Goal: Task Accomplishment & Management: Complete application form

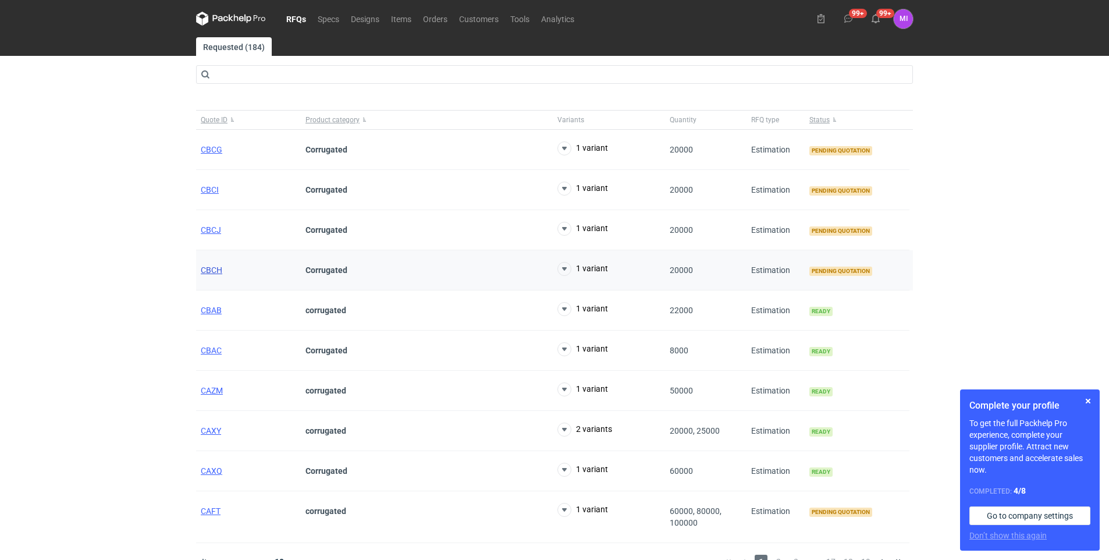
click at [211, 271] on span "CBCH" at bounding box center [212, 269] width 22 height 9
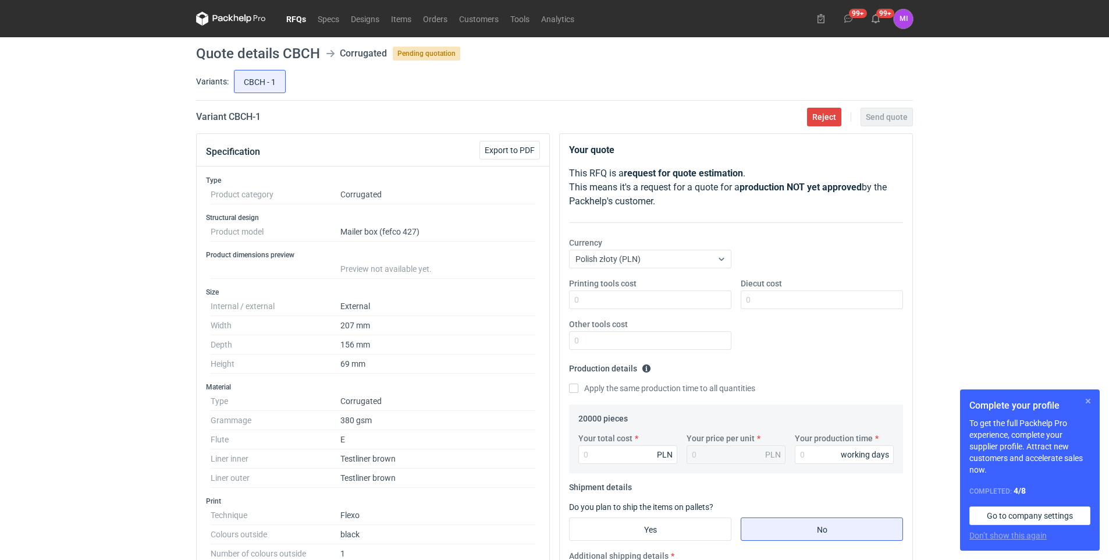
click at [1088, 404] on button "button" at bounding box center [1088, 401] width 14 height 14
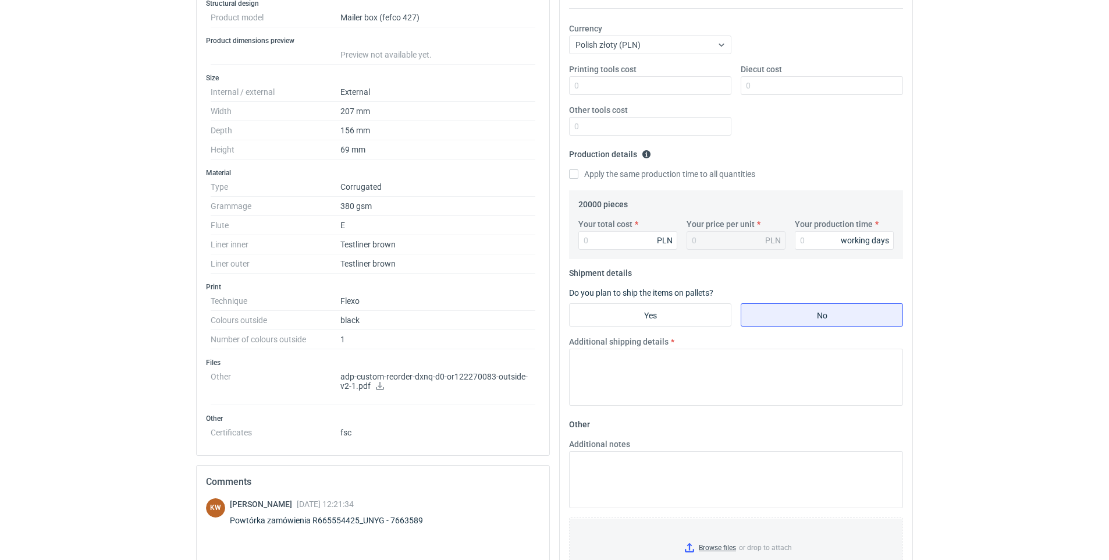
scroll to position [217, 0]
click at [599, 242] on input "Your total cost" at bounding box center [627, 237] width 99 height 19
type input "6920"
type input "0.35"
type input "6920"
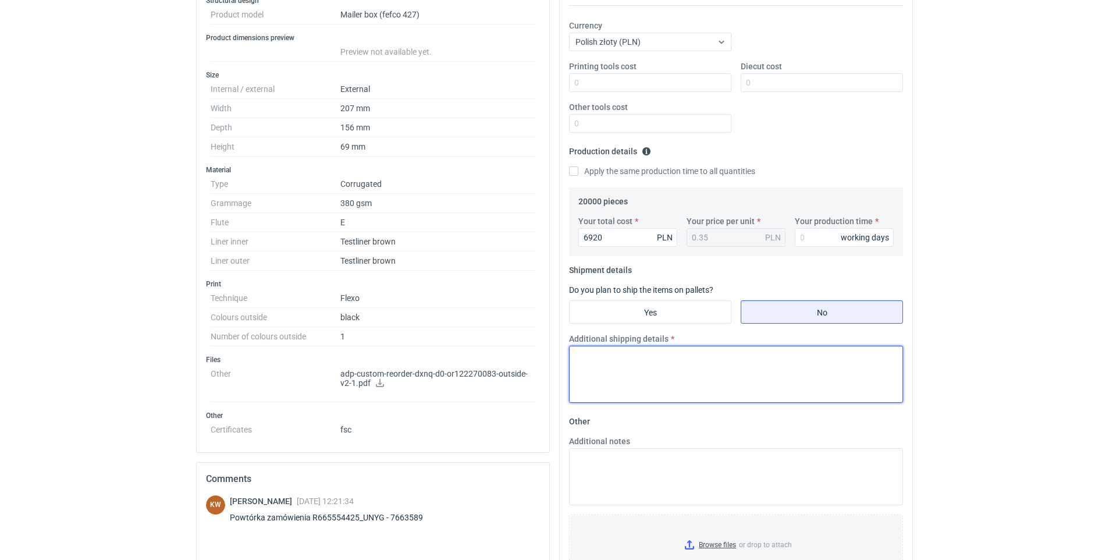
click at [744, 368] on textarea "Additional shipping details" at bounding box center [736, 374] width 334 height 57
click at [996, 312] on div "RFQs Specs Designs Items Orders Customers Tools Analytics 99+ 99+ MI [PERSON_NA…" at bounding box center [554, 63] width 1109 height 560
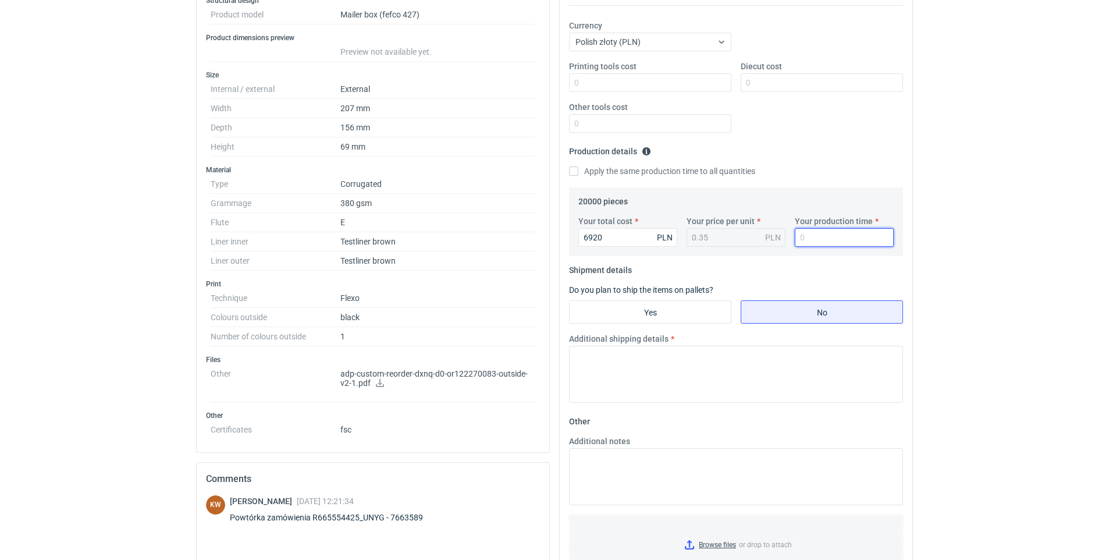
drag, startPoint x: 809, startPoint y: 234, endPoint x: 797, endPoint y: 236, distance: 12.3
click at [797, 236] on input "Your production time" at bounding box center [844, 237] width 99 height 19
type input "12"
click at [652, 311] on input "Yes" at bounding box center [650, 312] width 161 height 22
radio input "true"
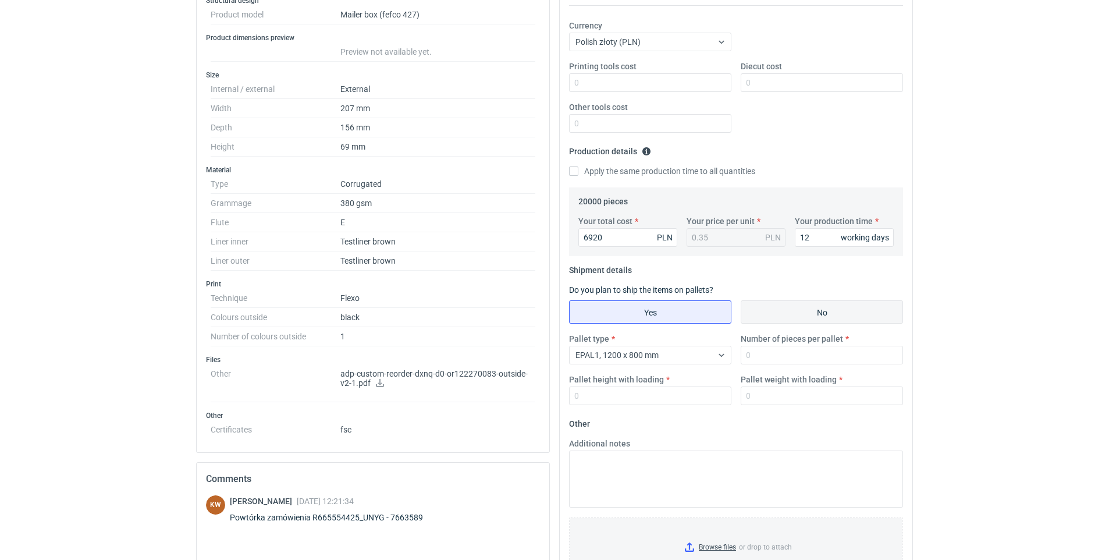
click at [813, 317] on input "No" at bounding box center [821, 312] width 161 height 22
radio input "true"
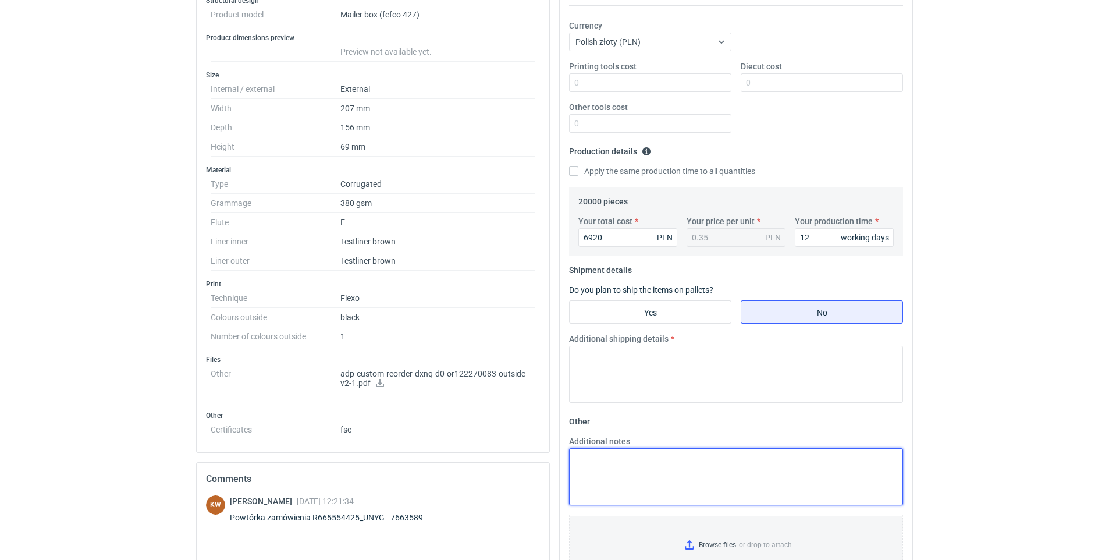
drag, startPoint x: 631, startPoint y: 451, endPoint x: 626, endPoint y: 423, distance: 28.4
click at [630, 451] on textarea "Additional notes" at bounding box center [736, 476] width 334 height 57
paste textarea "paletyzacja bez zmian aktualizacja ceny materiału 7669539"
drag, startPoint x: 669, startPoint y: 455, endPoint x: 521, endPoint y: 451, distance: 147.3
click at [521, 451] on div "Specification Export to PDF Type Product category Corrugated Structural design …" at bounding box center [554, 328] width 726 height 825
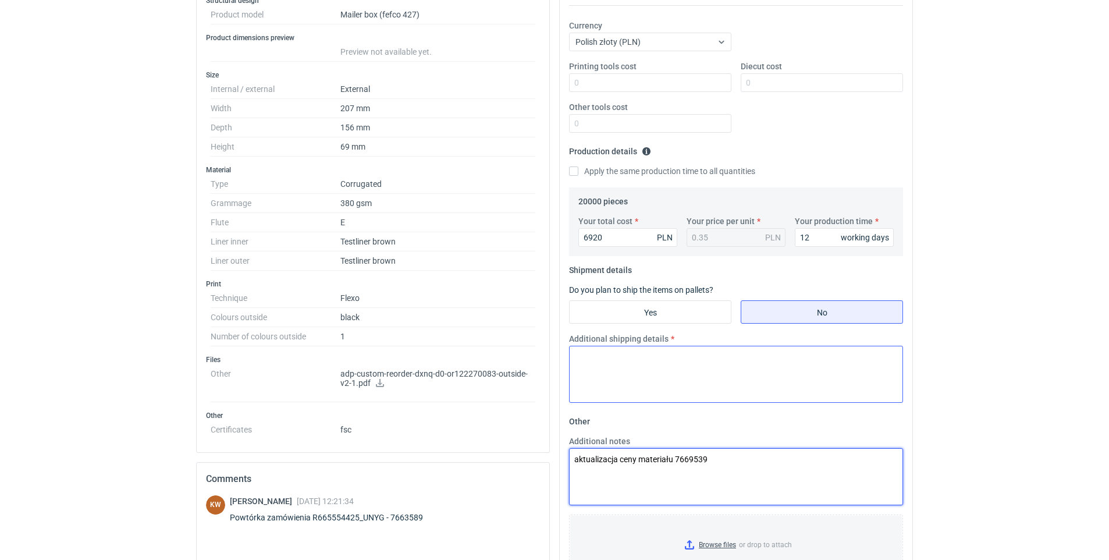
type textarea "aktualizacja ceny materiału 7669539"
click at [587, 360] on textarea "Additional shipping details" at bounding box center [736, 374] width 334 height 57
paste textarea "paletyzacja bez zmian"
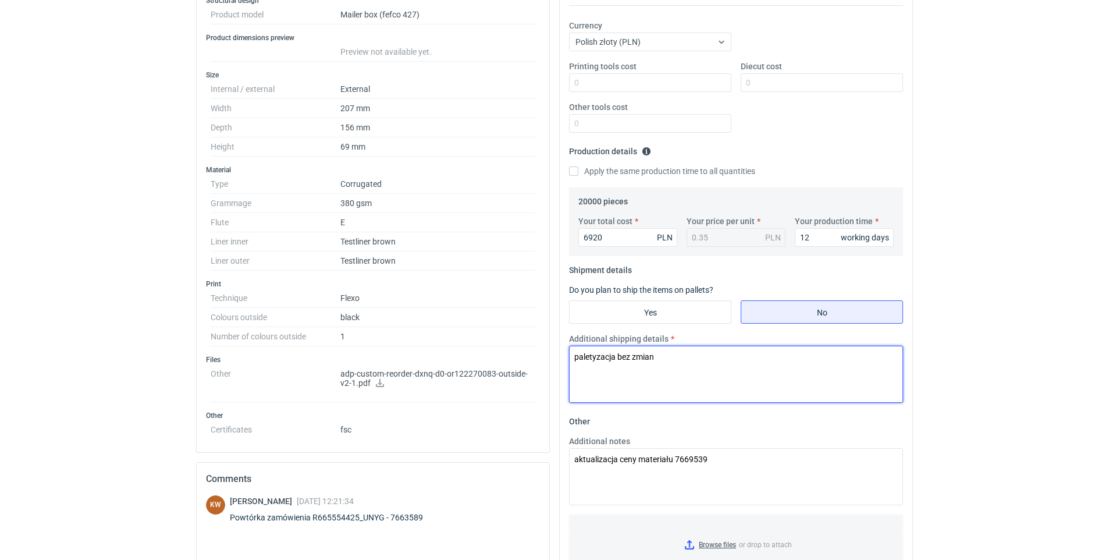
type textarea "paletyzacja bez zmian"
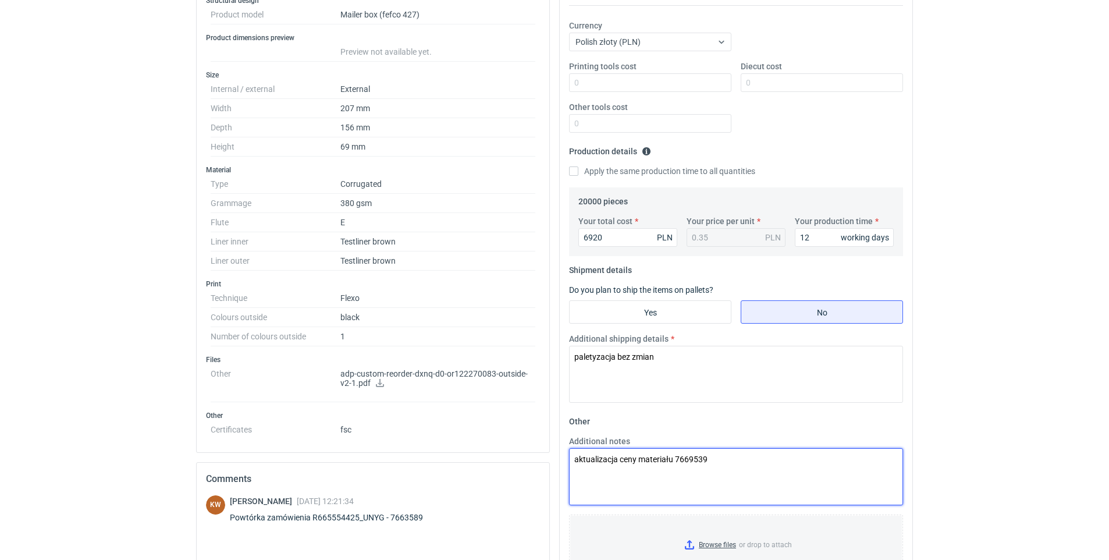
drag, startPoint x: 676, startPoint y: 471, endPoint x: 762, endPoint y: 475, distance: 85.6
click at [762, 475] on textarea "aktualizacja ceny materiału 7669539" at bounding box center [736, 476] width 334 height 57
paste textarea "358"
click at [573, 457] on textarea "aktualizacja ceny materiału 7663589" at bounding box center [736, 476] width 334 height 57
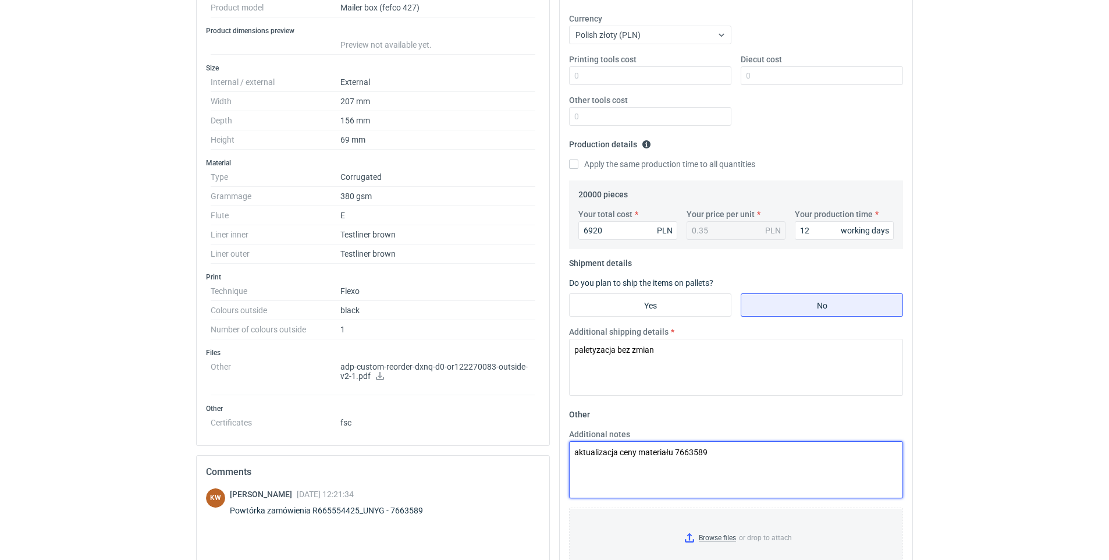
scroll to position [0, 0]
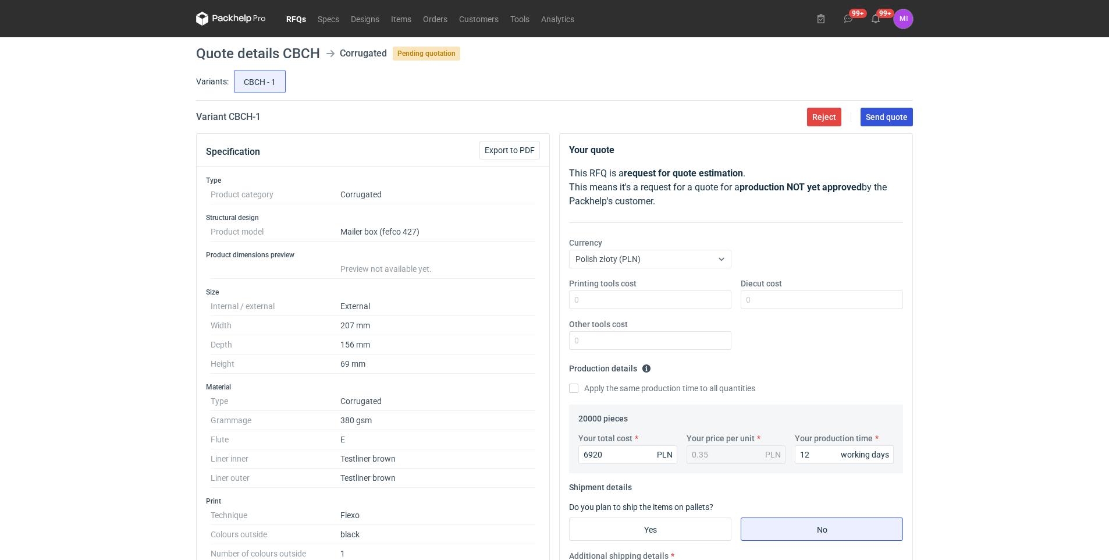
type textarea "aktualizacja ceny materiału 7663589"
click at [894, 113] on span "Send quote" at bounding box center [887, 117] width 42 height 8
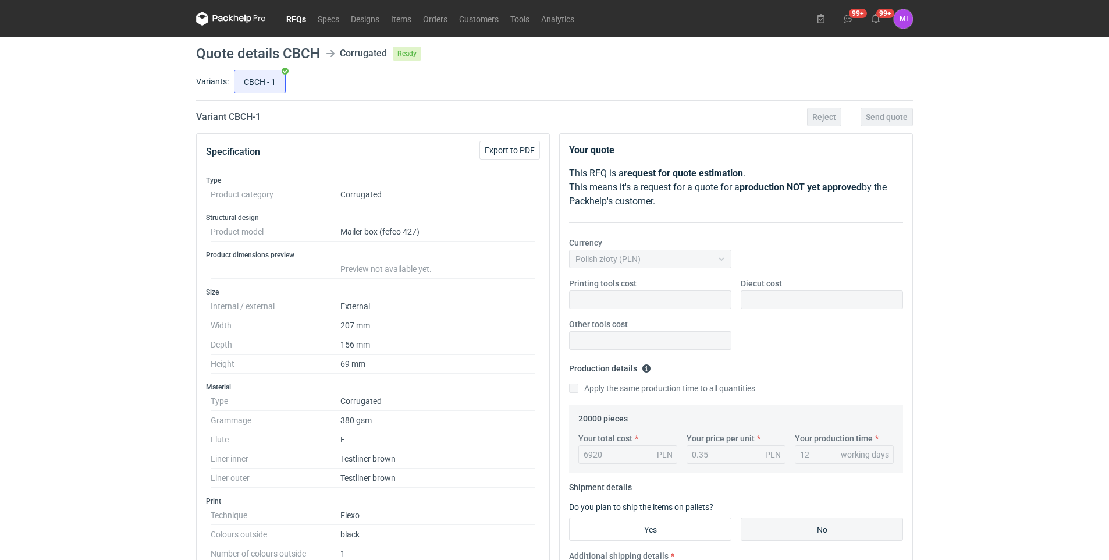
click at [292, 17] on link "RFQs" at bounding box center [295, 19] width 31 height 14
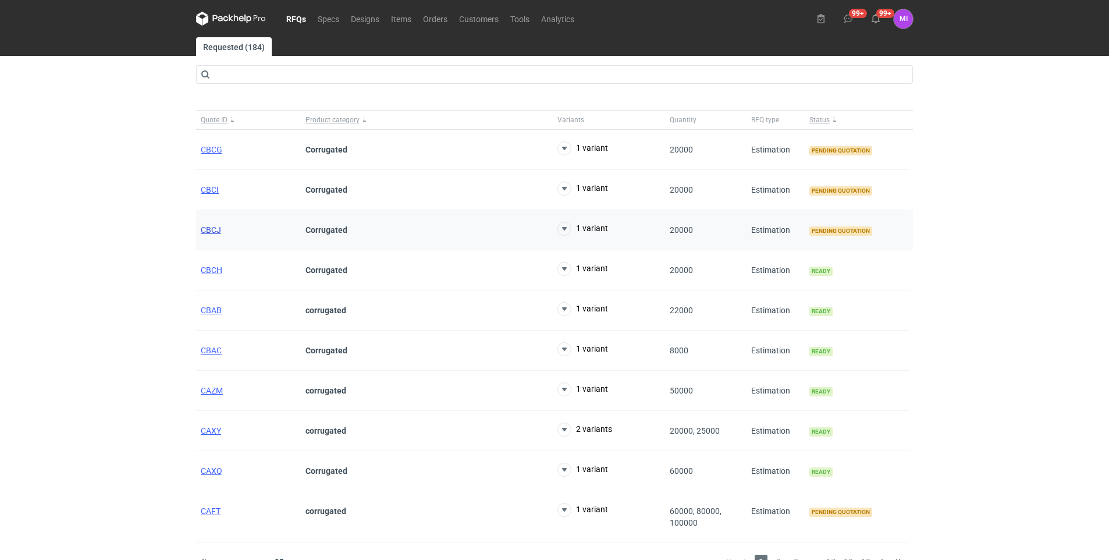
click at [211, 228] on span "CBCJ" at bounding box center [211, 229] width 20 height 9
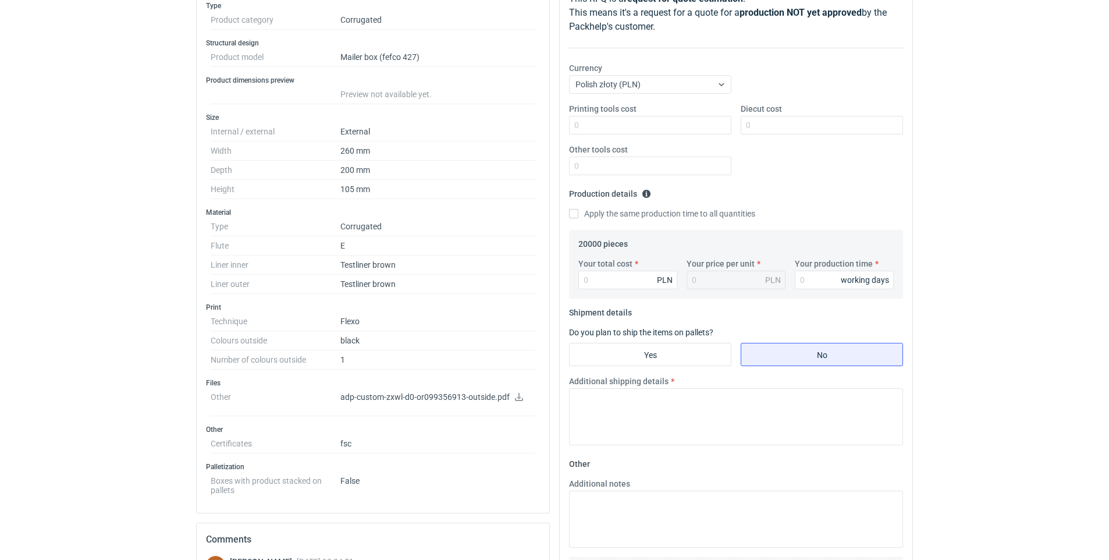
scroll to position [233, 0]
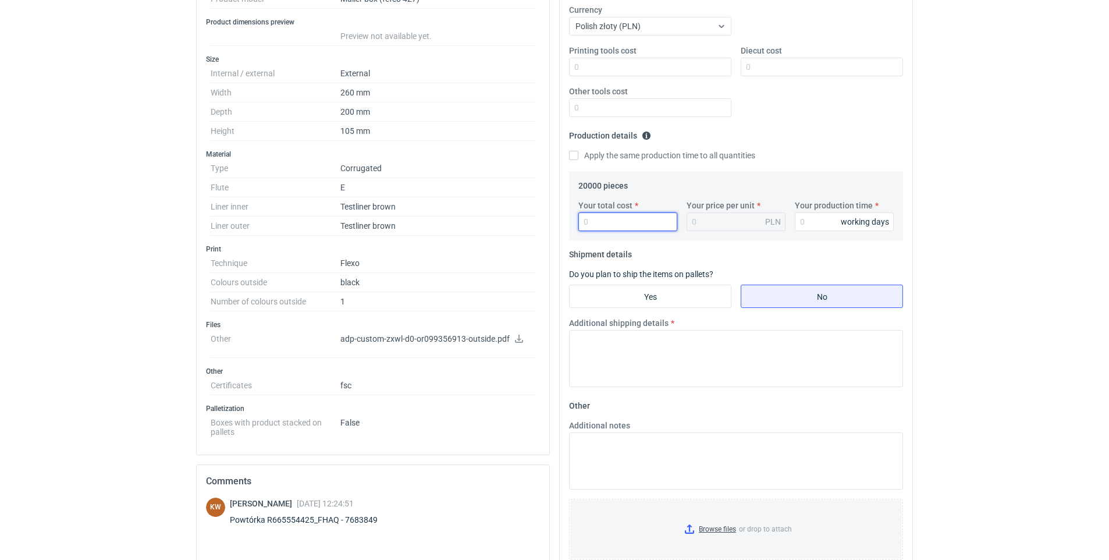
click at [612, 222] on input "Your total cost" at bounding box center [627, 221] width 99 height 19
type input "148"
type input "0.01"
type input "1482"
type input "0.07"
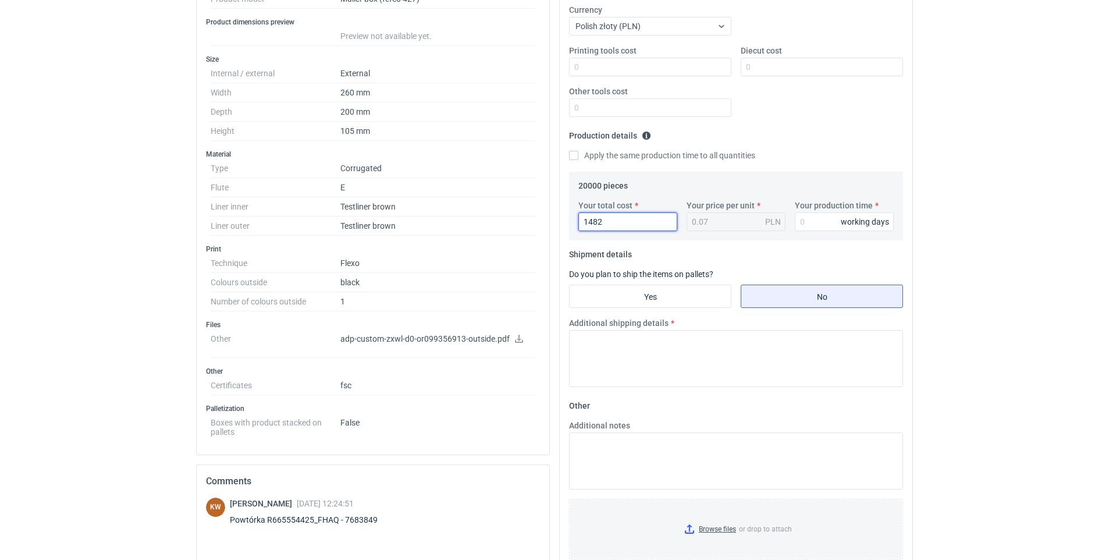
type input "14820"
type input "0.74"
type input "14820"
click at [824, 218] on input "Your production time" at bounding box center [844, 221] width 99 height 19
type input "12"
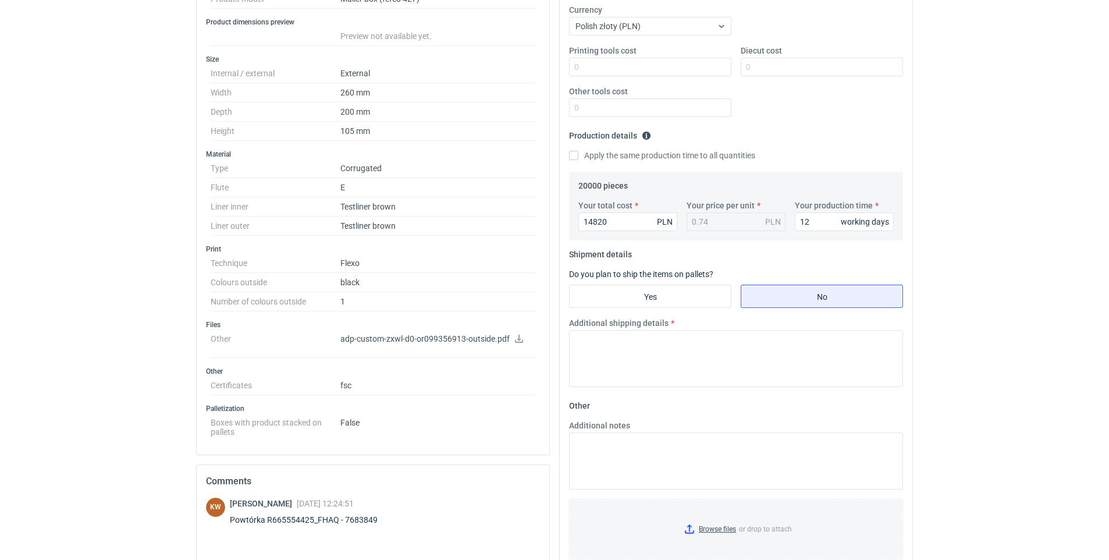
click at [1022, 243] on div "RFQs Specs Designs Items Orders Customers Tools Analytics 99+ 99+ MI [PERSON_NA…" at bounding box center [554, 47] width 1109 height 560
click at [600, 358] on textarea "Additional shipping details" at bounding box center [736, 358] width 334 height 57
click at [592, 369] on textarea "Additional shipping details" at bounding box center [736, 358] width 334 height 57
paste textarea "paletyzacja bez zmian"
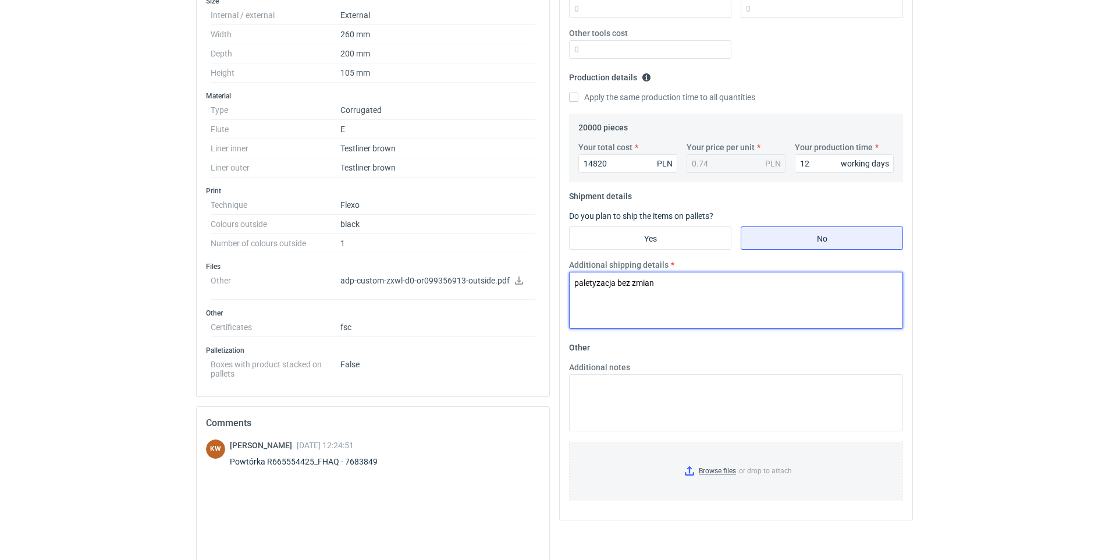
scroll to position [407, 0]
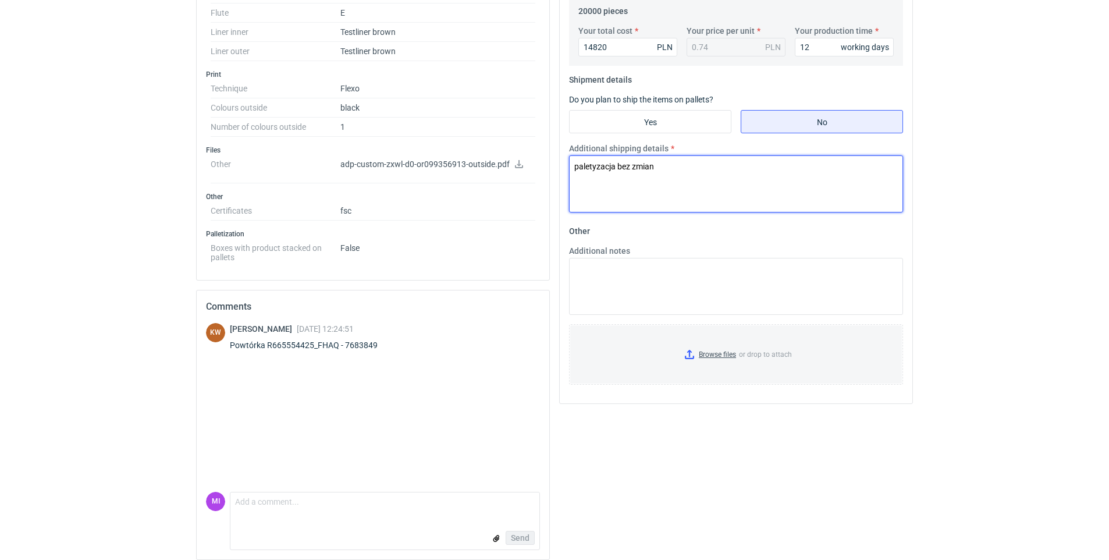
type textarea "paletyzacja bez zmian"
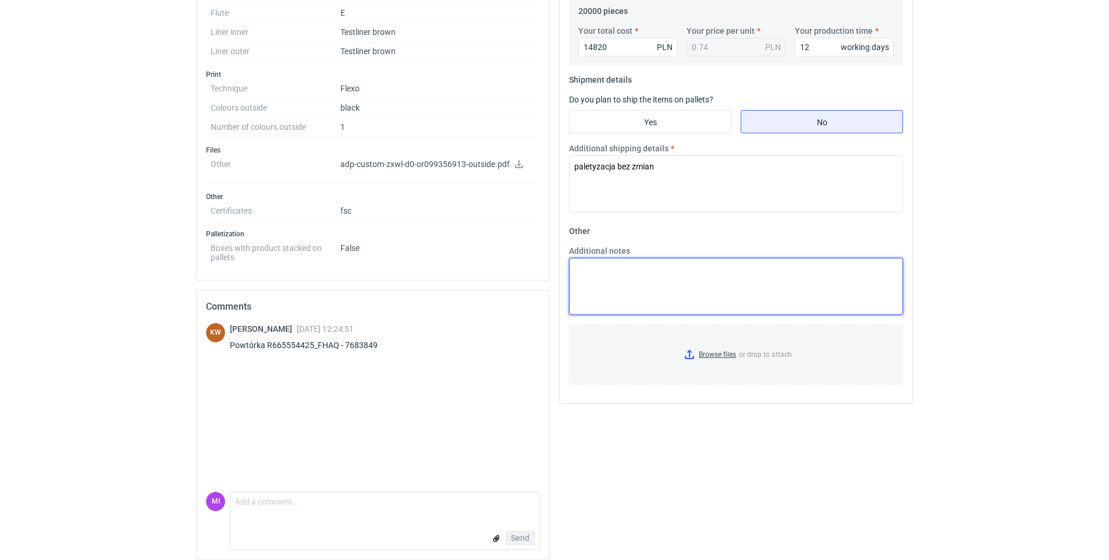
click at [578, 276] on textarea "Additional notes" at bounding box center [736, 286] width 334 height 57
paste textarea "aktualizacja ceny materiału"
click at [696, 268] on textarea "aktualizacja ceny materiału" at bounding box center [736, 286] width 334 height 57
paste textarea "7683849"
type textarea "aktualizacja ceny materiału 7683849"
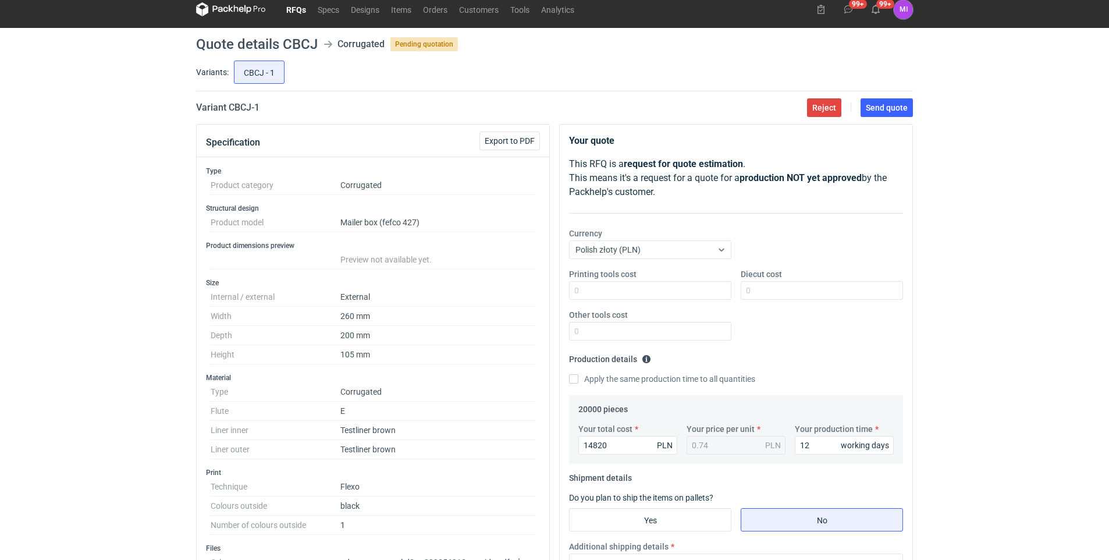
scroll to position [0, 0]
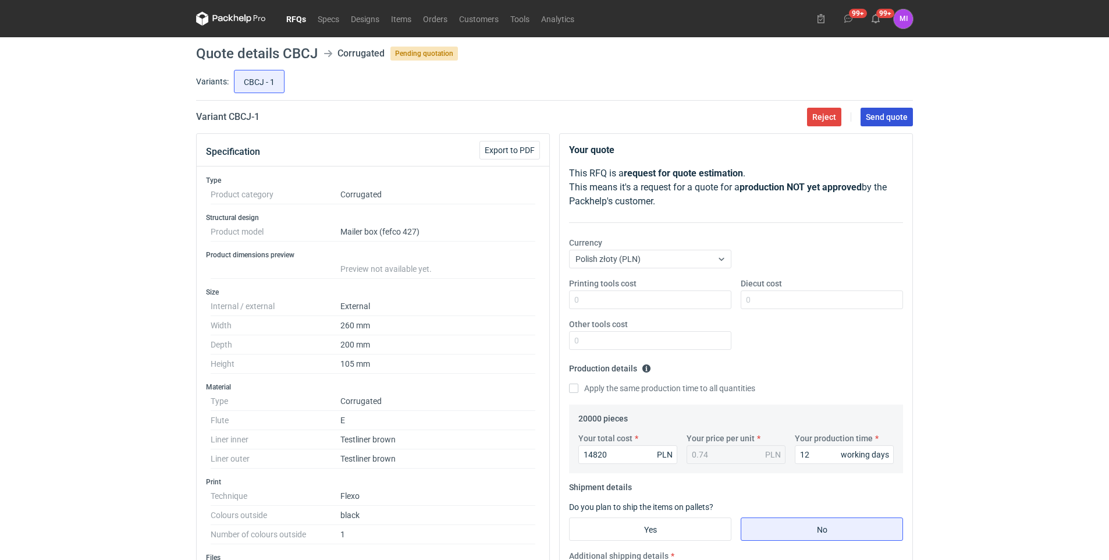
click at [900, 116] on span "Send quote" at bounding box center [887, 117] width 42 height 8
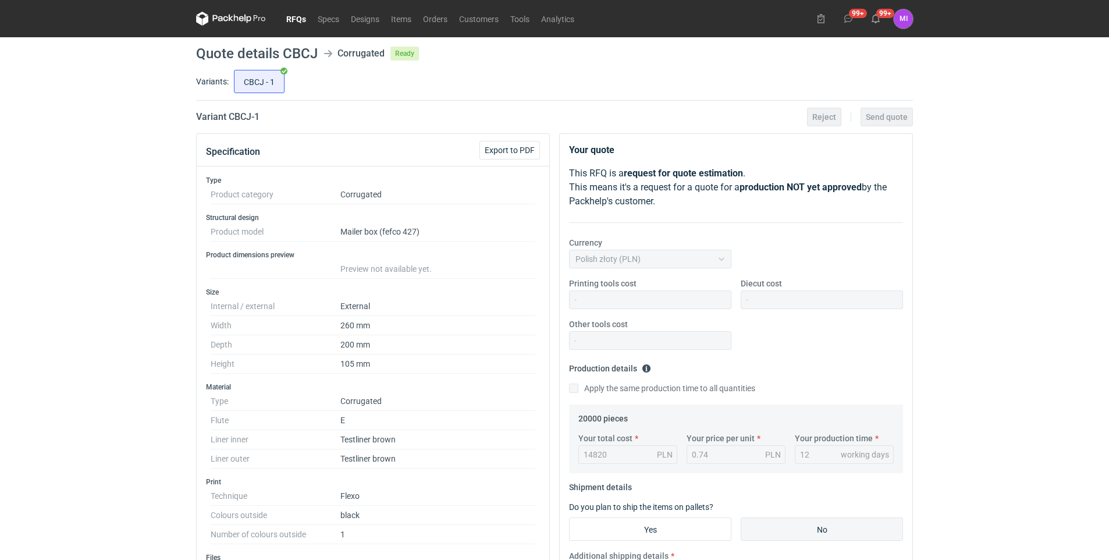
click at [293, 19] on link "RFQs" at bounding box center [295, 19] width 31 height 14
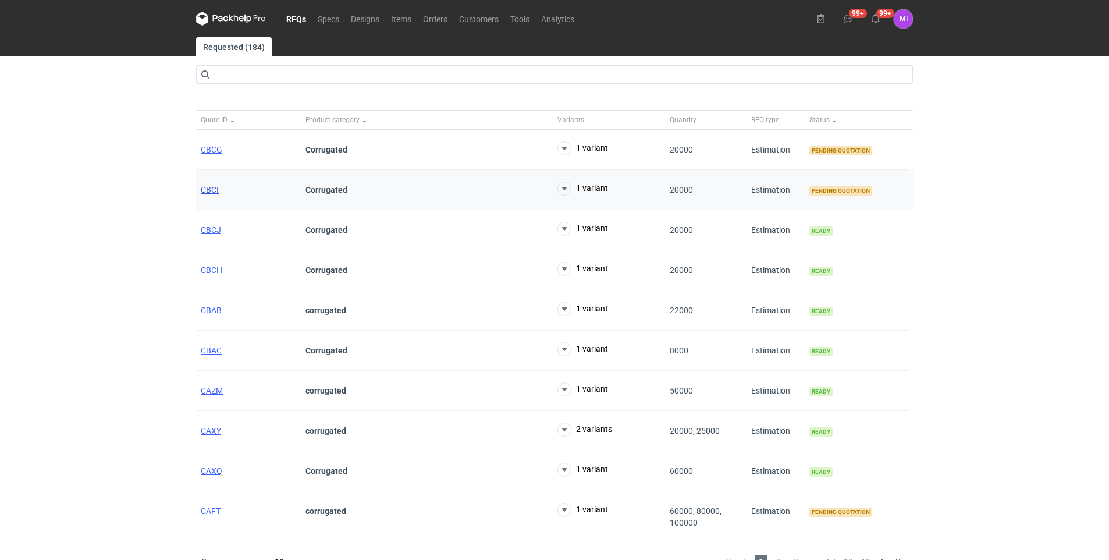
click at [210, 187] on span "CBCI" at bounding box center [210, 189] width 18 height 9
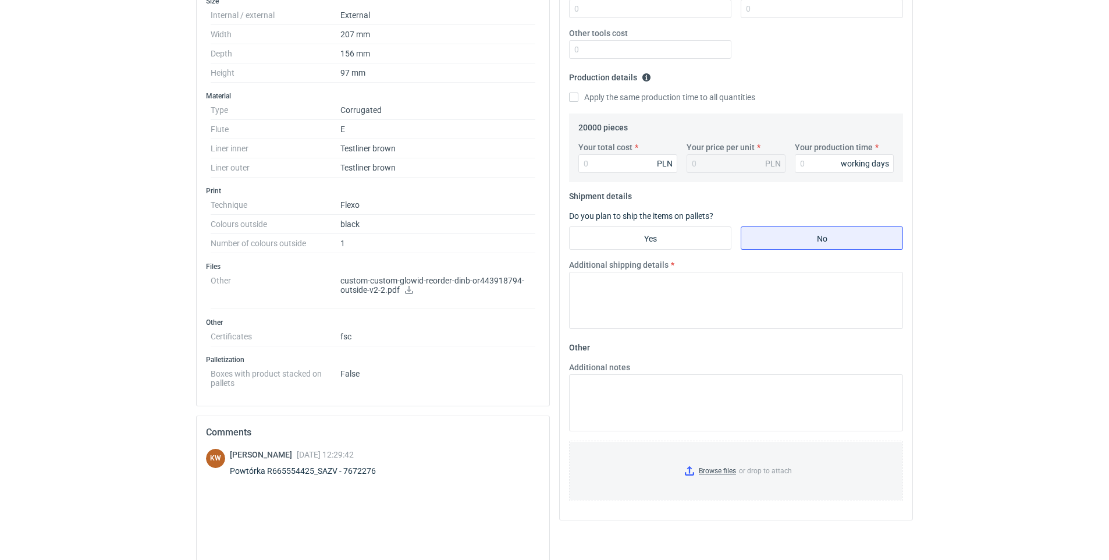
scroll to position [349, 0]
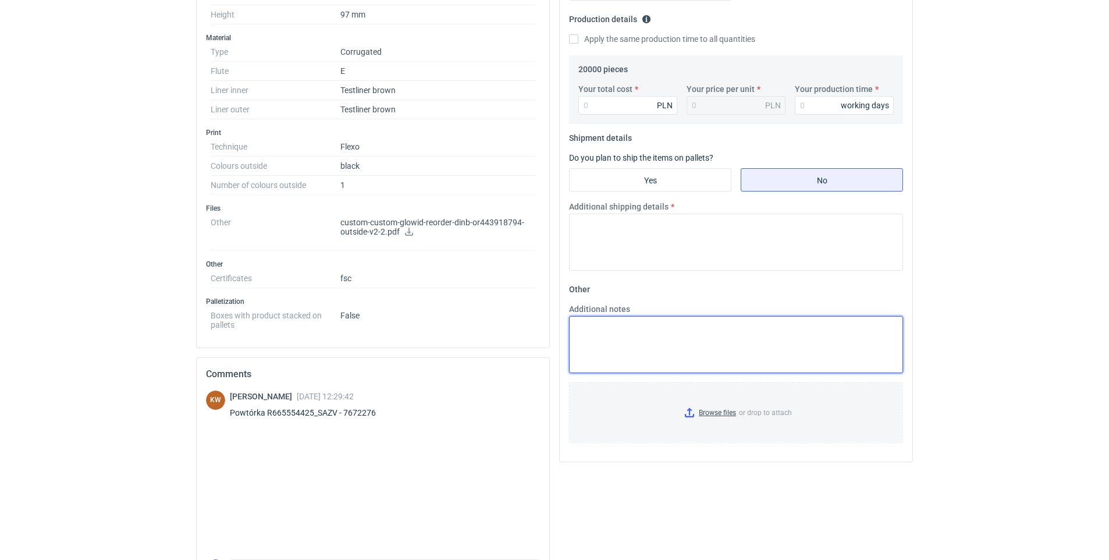
click at [616, 328] on textarea "Additional notes" at bounding box center [736, 344] width 334 height 57
paste textarea "7683849"
type textarea "7683849"
drag, startPoint x: 623, startPoint y: 336, endPoint x: 539, endPoint y: 329, distance: 83.5
click at [539, 329] on div "Specification Export to PDF Type Product category Corrugated Structural design …" at bounding box center [554, 210] width 726 height 853
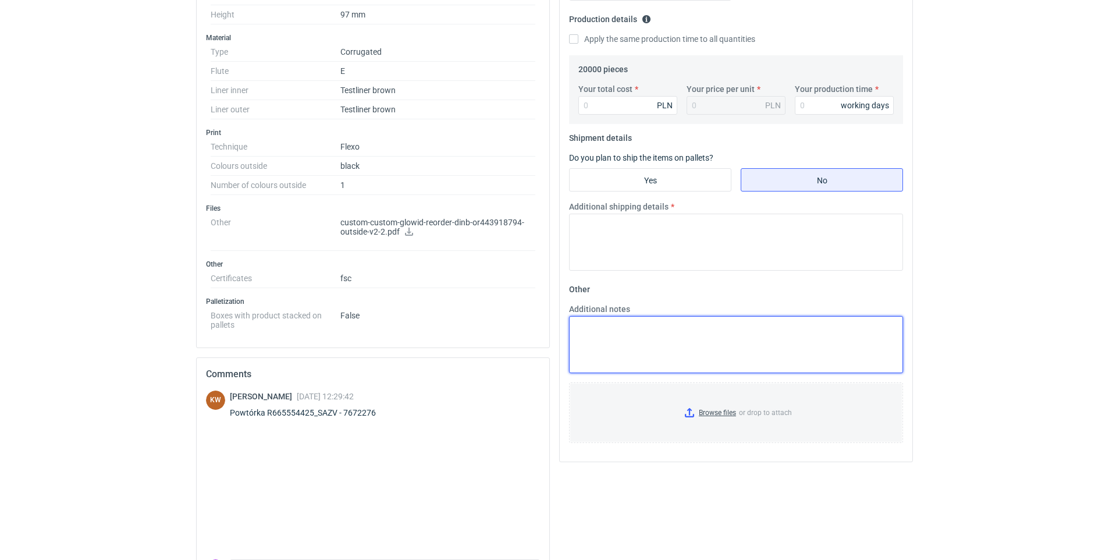
click at [616, 350] on textarea "Additional notes" at bounding box center [736, 344] width 334 height 57
paste textarea "7672276"
type textarea "7672276"
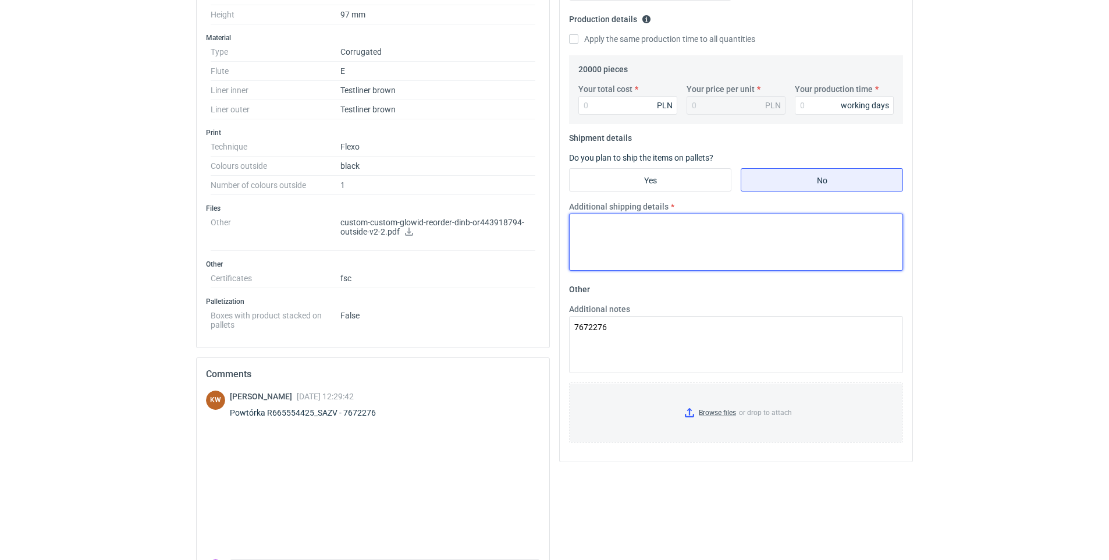
click at [606, 229] on textarea "Additional shipping details" at bounding box center [736, 242] width 334 height 57
type textarea "paletyzacja bez zmian"
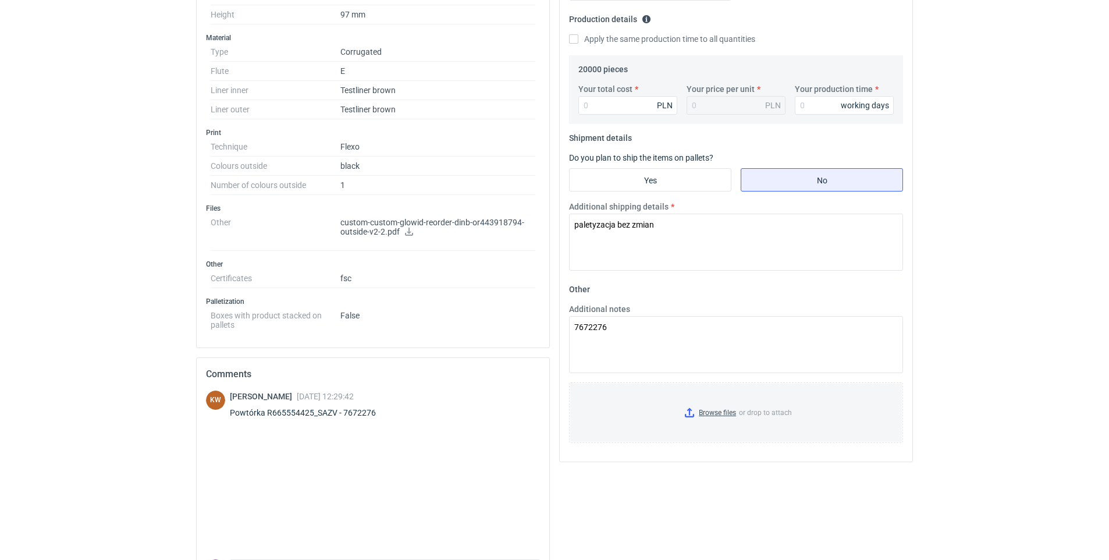
click at [567, 324] on div "Additional notes 7672276" at bounding box center [735, 338] width 343 height 70
click at [573, 325] on textarea "7672276" at bounding box center [736, 344] width 334 height 57
paste textarea "aktualizacja ceny materiału"
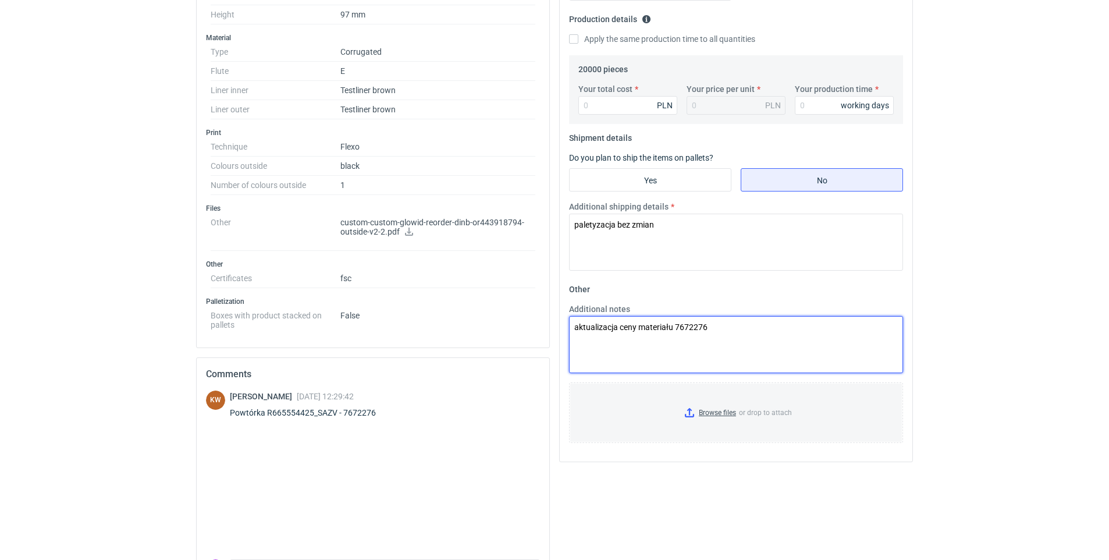
type textarea "aktualizacja ceny materiału 7672276"
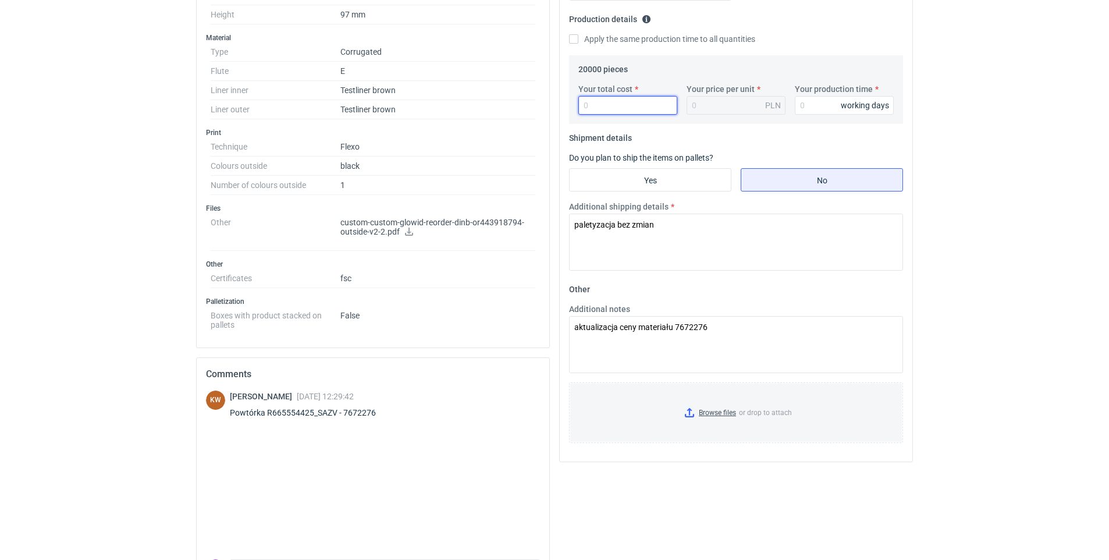
click at [588, 108] on input "Your total cost" at bounding box center [627, 105] width 99 height 19
type input "992"
type input "0.05"
type input "9920"
type input "0.5"
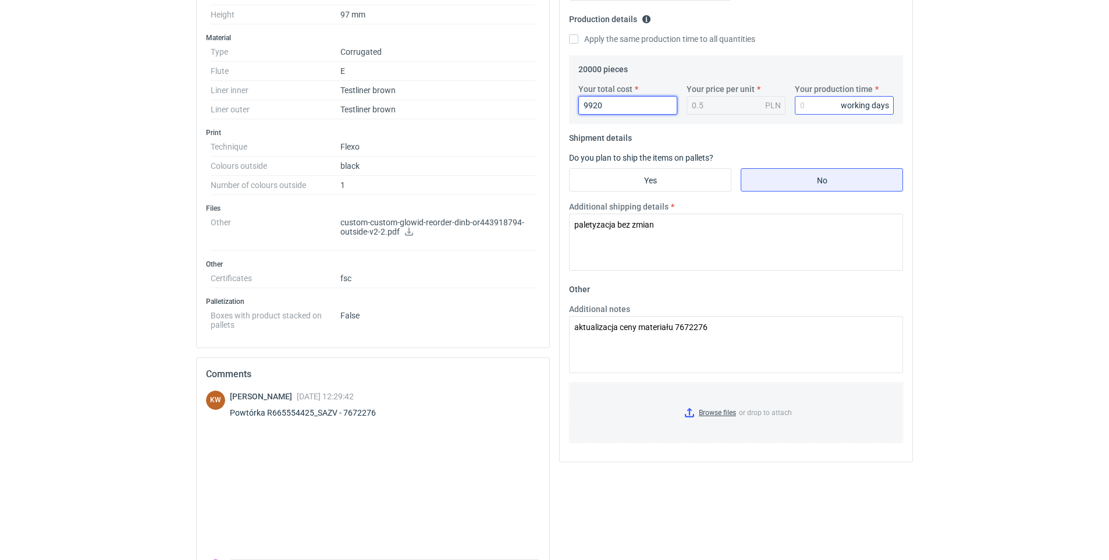
type input "9920"
click at [832, 111] on input "Your production time" at bounding box center [844, 105] width 99 height 19
type input "12"
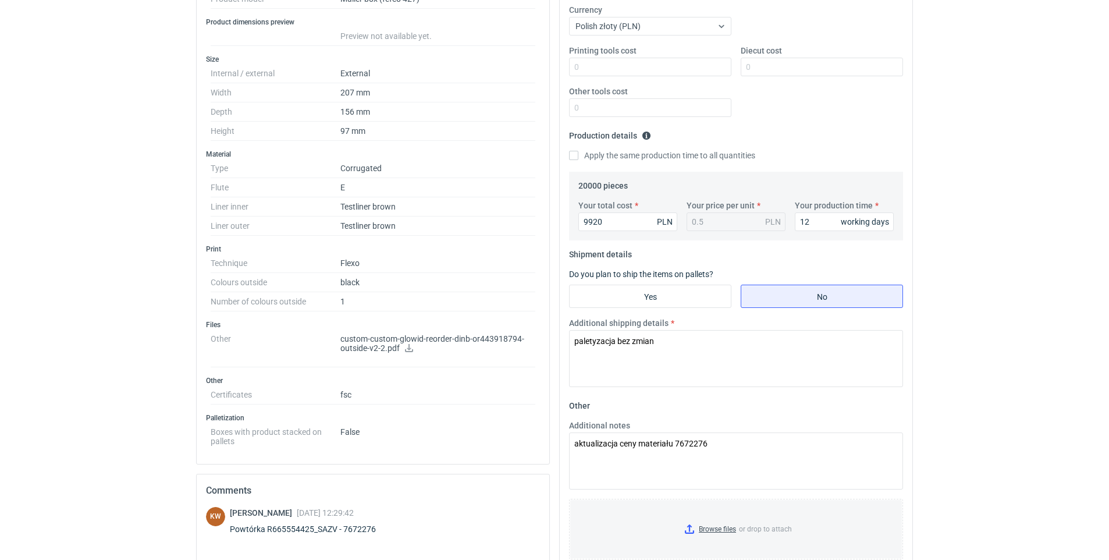
scroll to position [58, 0]
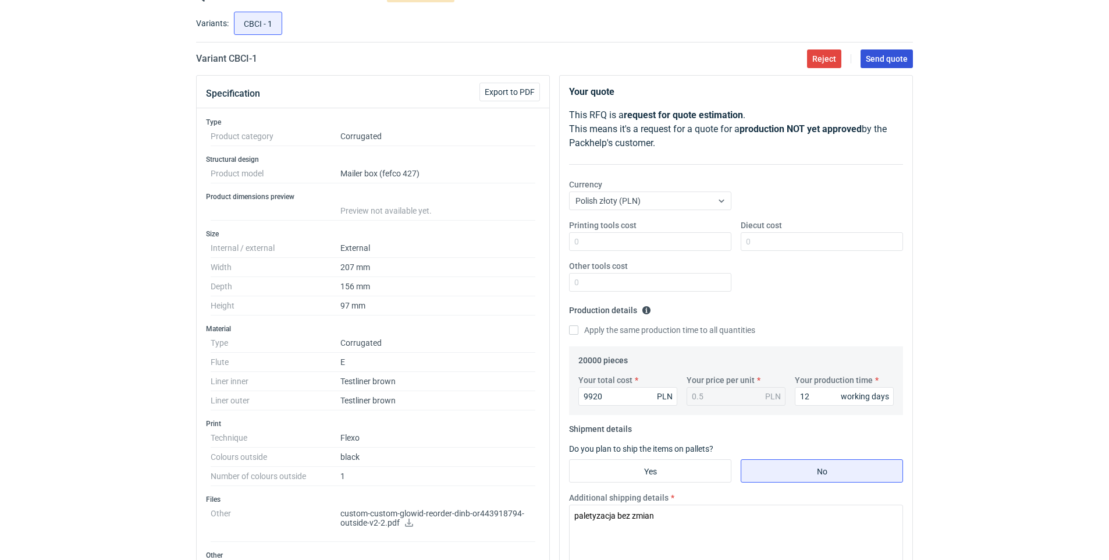
click at [891, 64] on button "Send quote" at bounding box center [887, 58] width 52 height 19
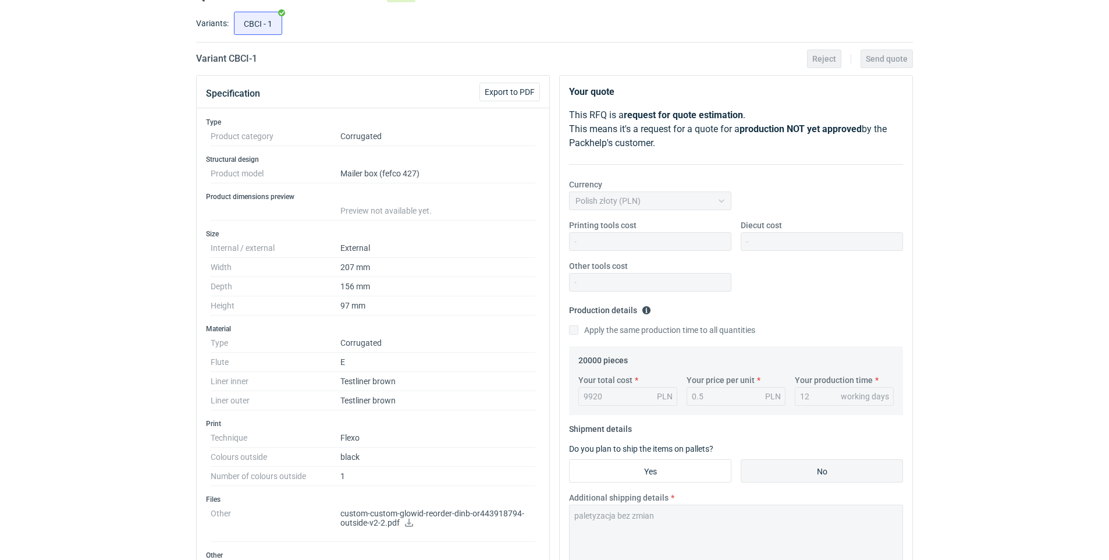
scroll to position [0, 0]
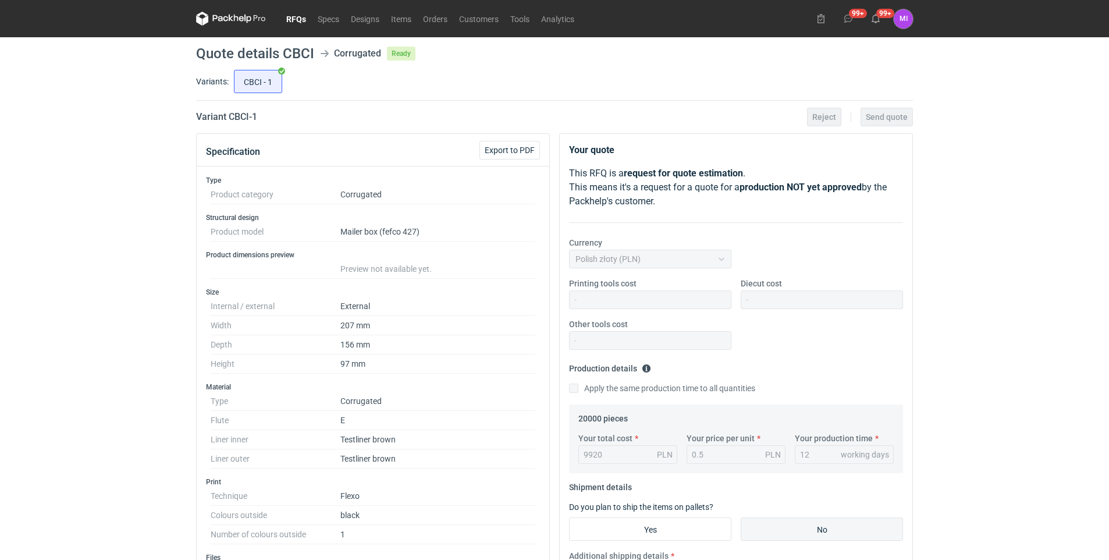
click at [292, 15] on link "RFQs" at bounding box center [295, 19] width 31 height 14
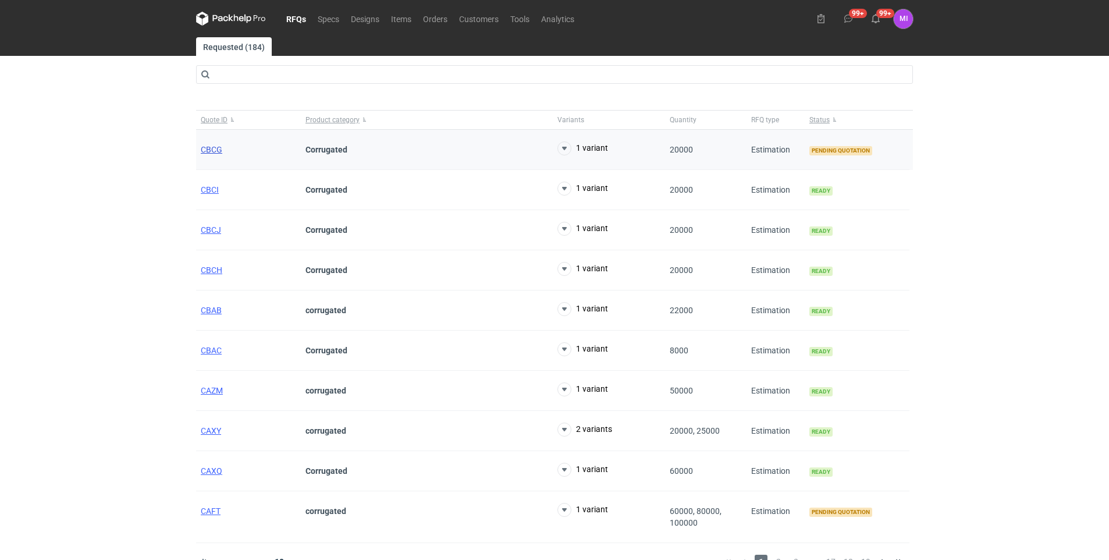
click at [211, 145] on span "CBCG" at bounding box center [212, 149] width 22 height 9
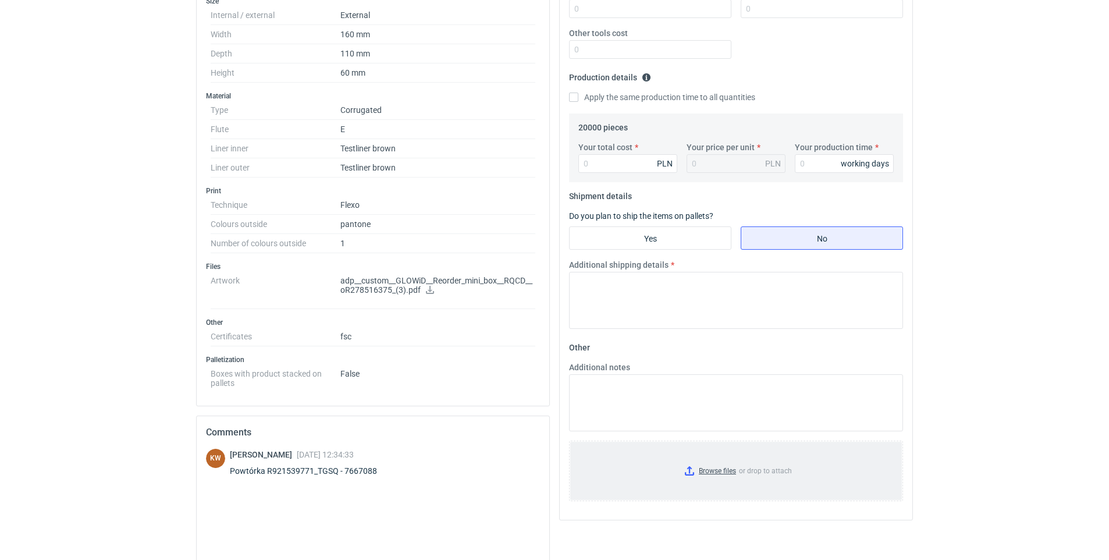
scroll to position [407, 0]
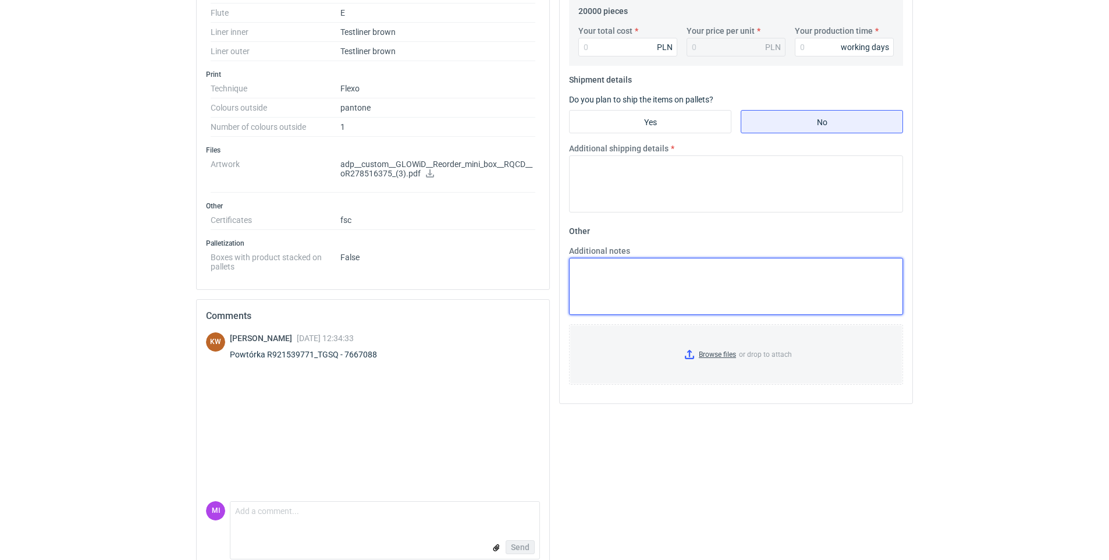
click at [691, 280] on textarea "Additional notes" at bounding box center [736, 286] width 334 height 57
paste textarea "aktualizacja ceny materiału"
click at [690, 262] on textarea "aktualizacja ceny materiału" at bounding box center [736, 286] width 334 height 57
paste textarea "7667088"
type textarea "aktualizacja ceny materiału 7667088"
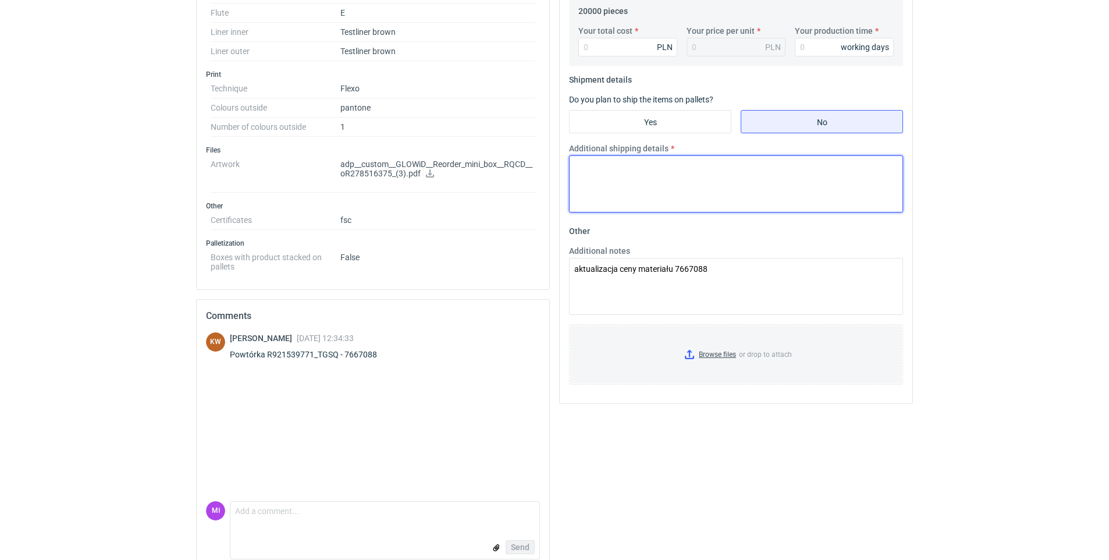
click at [633, 171] on textarea "Additional shipping details" at bounding box center [736, 183] width 334 height 57
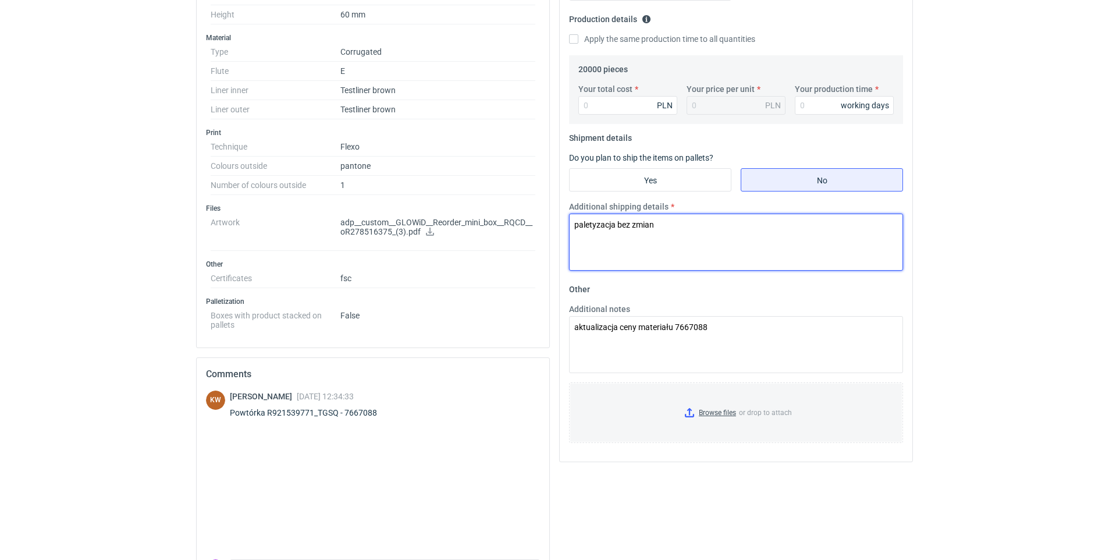
scroll to position [291, 0]
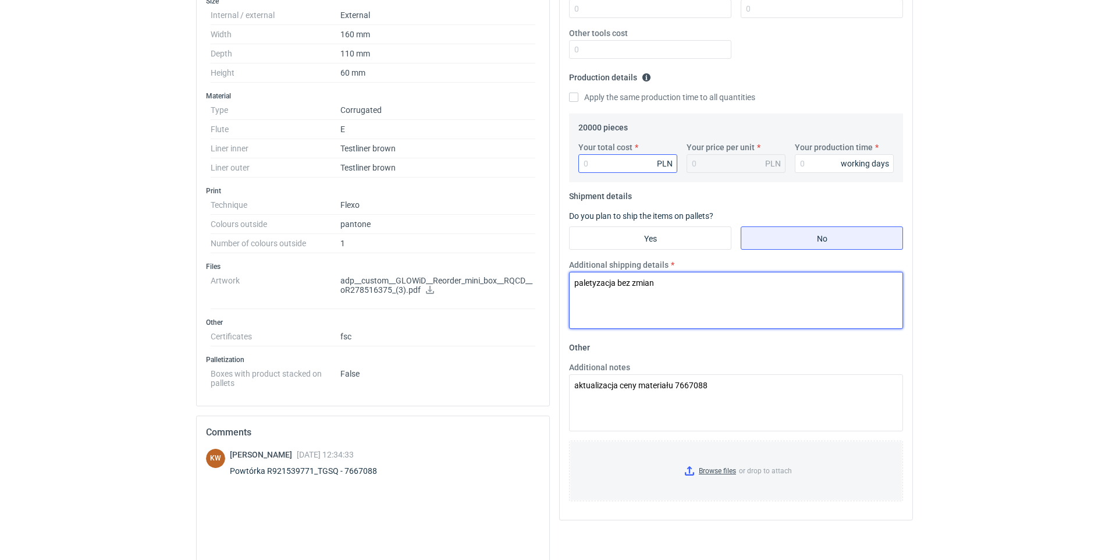
type textarea "paletyzacja bez zmian"
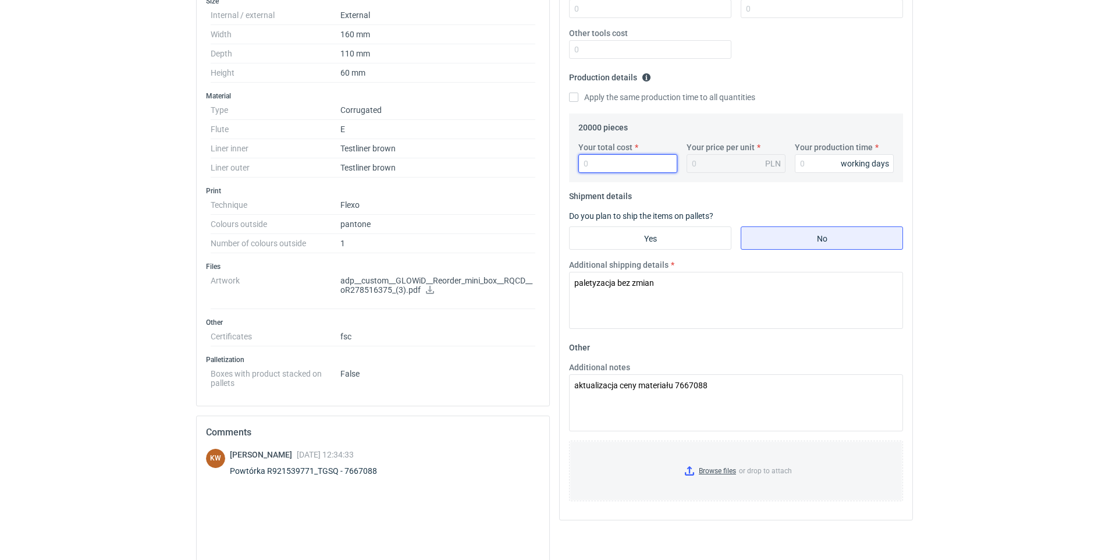
click at [599, 161] on input "Your total cost" at bounding box center [627, 163] width 99 height 19
type input "4620"
type input "0.23"
type input "4620"
click at [837, 161] on input "Your production time" at bounding box center [844, 163] width 99 height 19
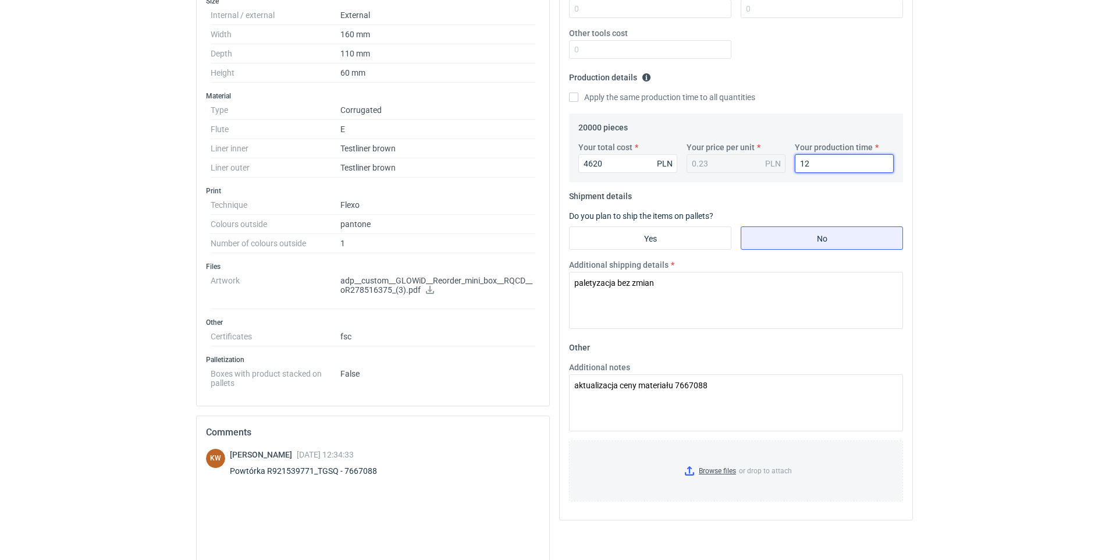
type input "12"
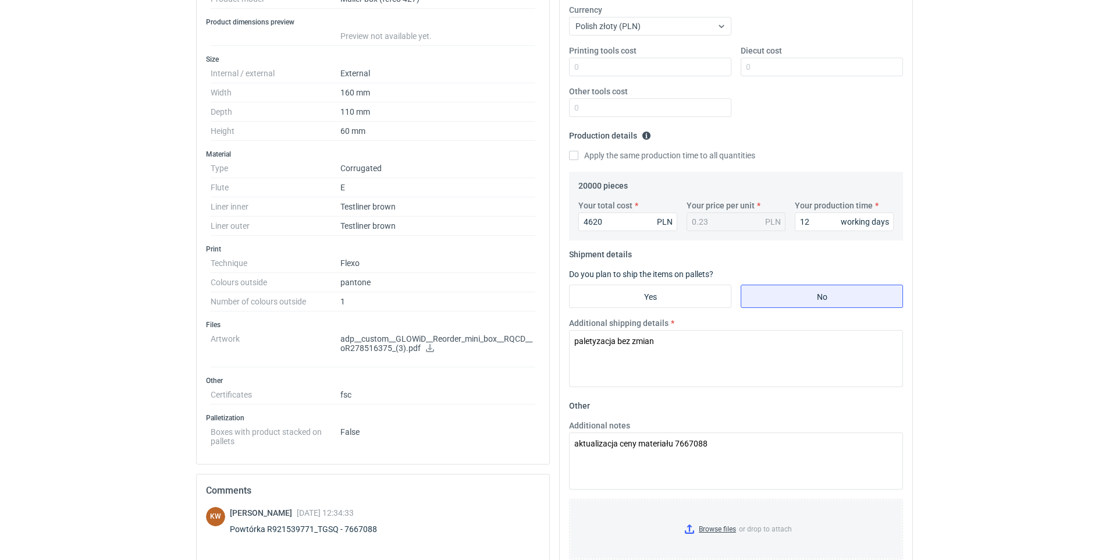
scroll to position [0, 0]
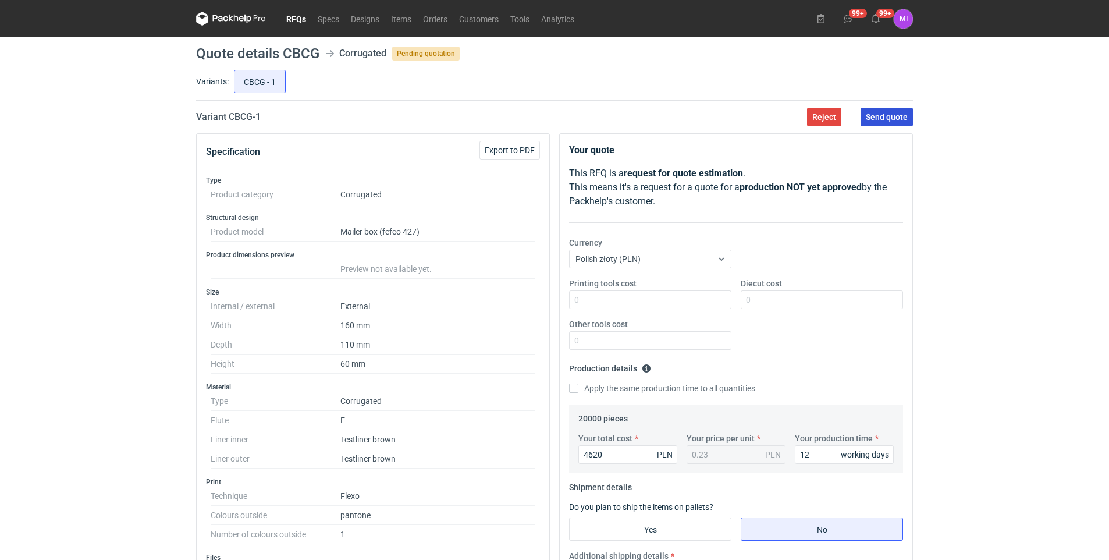
click at [895, 115] on span "Send quote" at bounding box center [887, 117] width 42 height 8
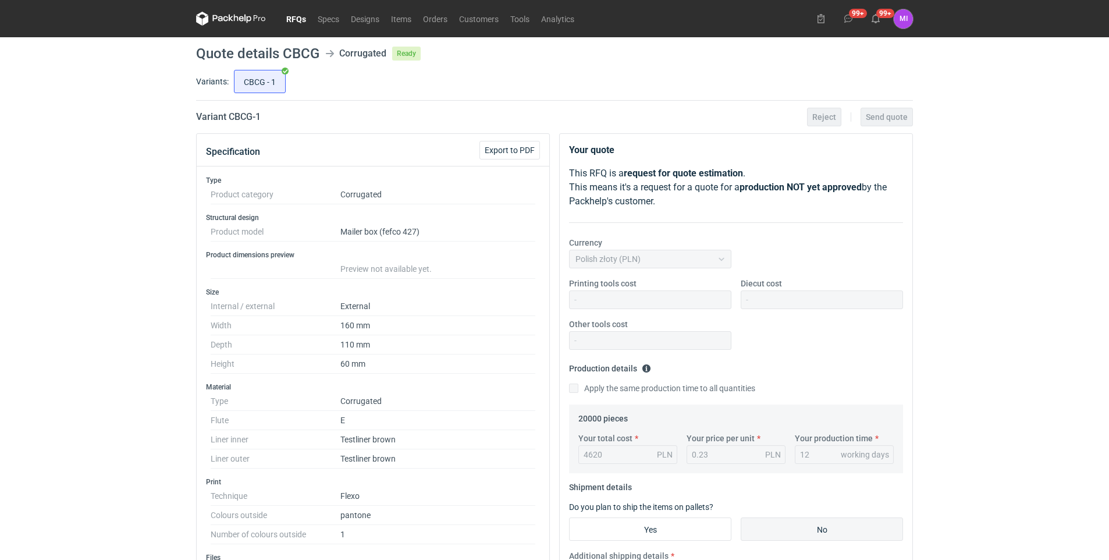
click at [286, 14] on link "RFQs" at bounding box center [295, 19] width 31 height 14
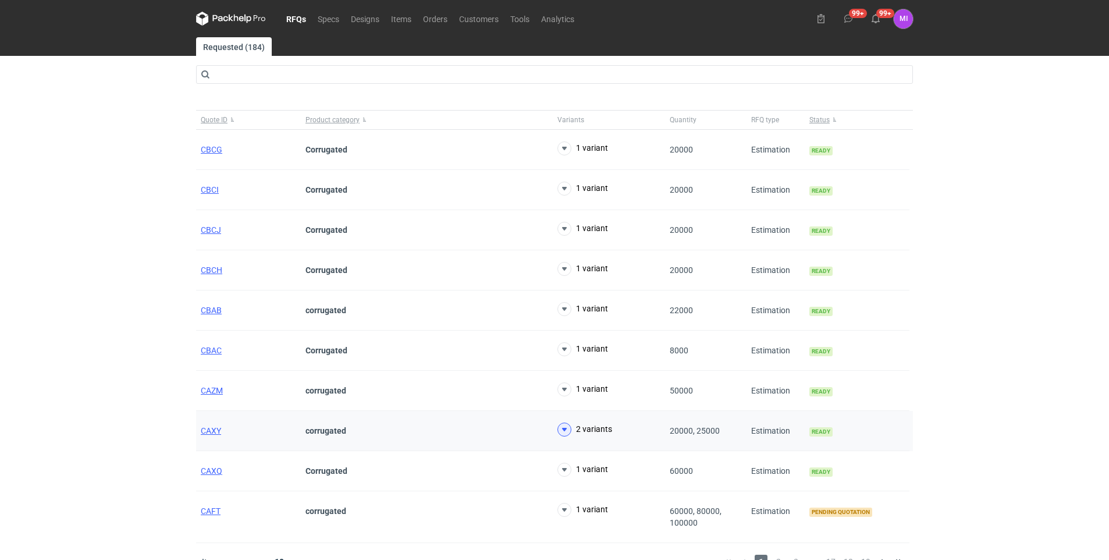
scroll to position [20, 0]
